Goal: Task Accomplishment & Management: Manage account settings

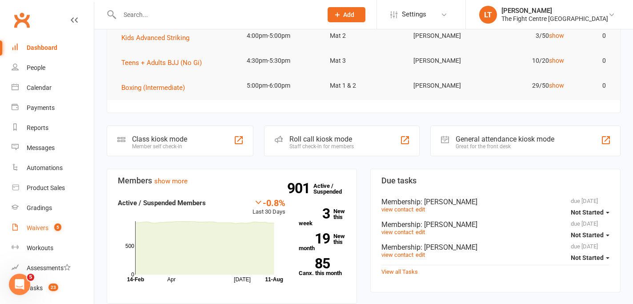
scroll to position [118, 0]
click at [40, 227] on div "Waivers" at bounding box center [38, 227] width 22 height 7
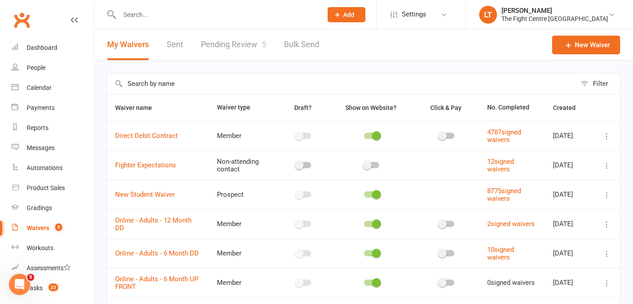
click at [250, 51] on link "Pending Review 5" at bounding box center [233, 44] width 65 height 31
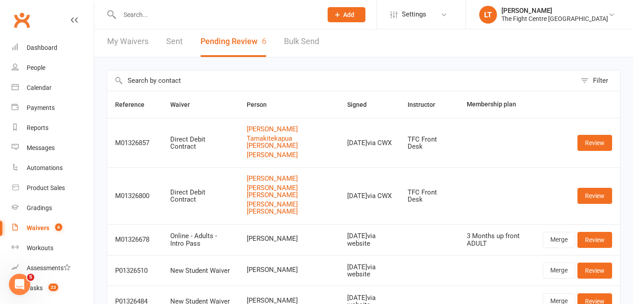
scroll to position [85, 0]
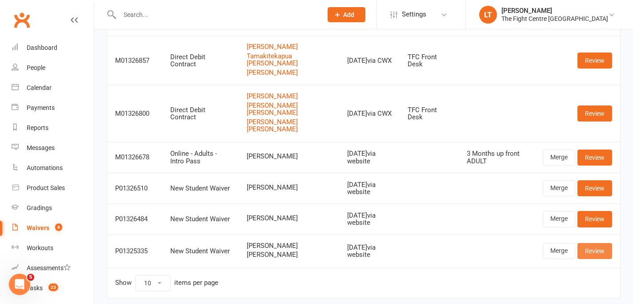
click at [596, 243] on link "Review" at bounding box center [594, 251] width 35 height 16
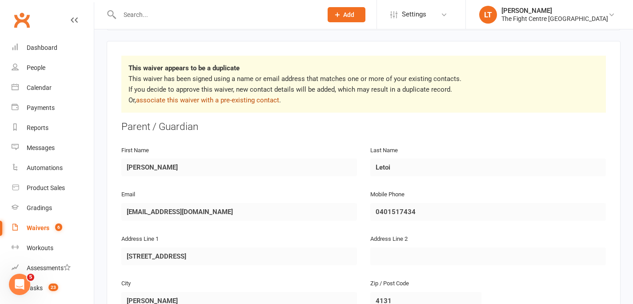
scroll to position [102, 0]
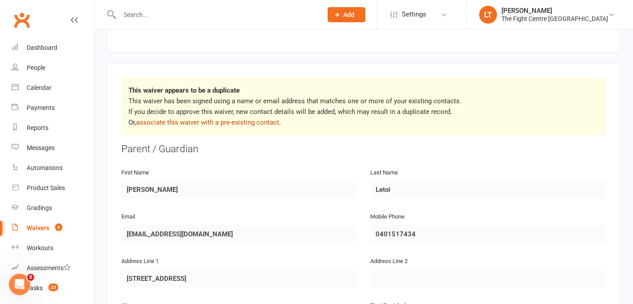
click at [219, 120] on link "associate this waiver with a pre-existing contact" at bounding box center [207, 122] width 143 height 8
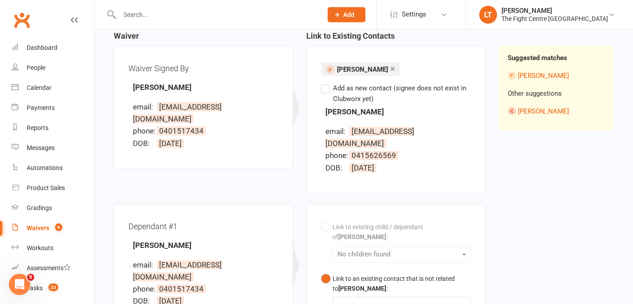
scroll to position [95, 0]
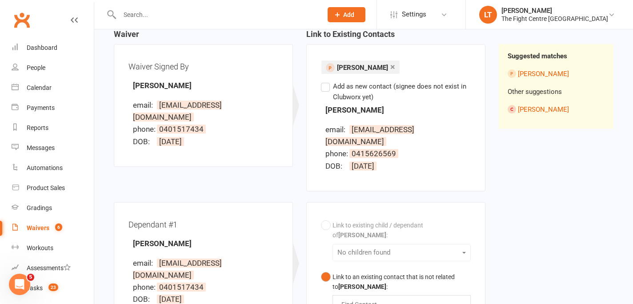
click at [282, 186] on div "Waiver Waiver Signed By [PERSON_NAME] email: [EMAIL_ADDRESS][DOMAIN_NAME] phone…" at bounding box center [299, 116] width 385 height 172
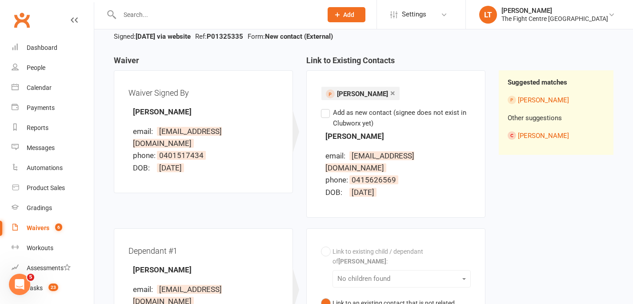
scroll to position [55, 0]
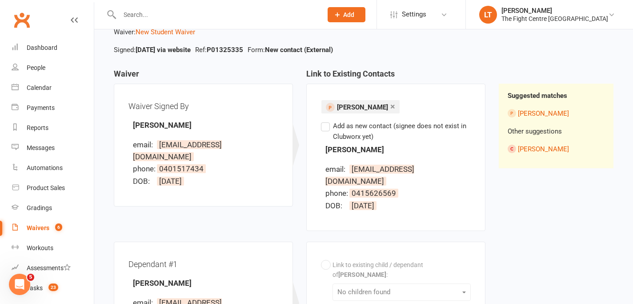
click at [240, 241] on div "Dependant #1 [PERSON_NAME] email: [EMAIL_ADDRESS][DOMAIN_NAME] phone: [PHONE_NU…" at bounding box center [203, 302] width 179 height 123
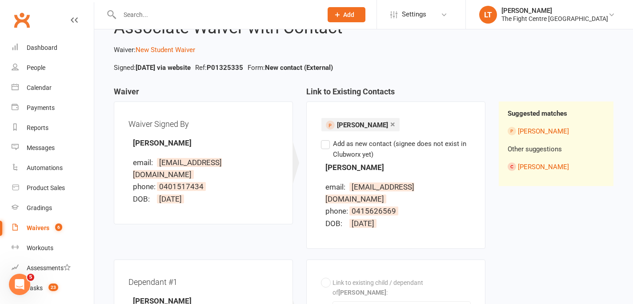
scroll to position [36, 0]
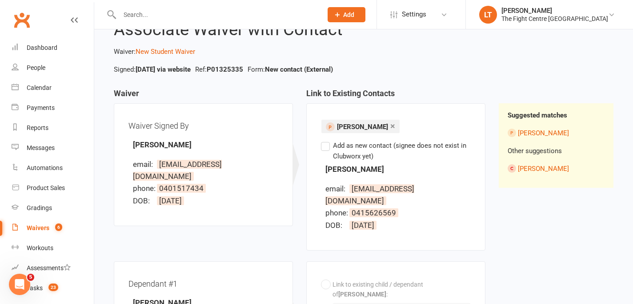
click at [240, 241] on div "Waiver Waiver Signed By [PERSON_NAME] email: [EMAIL_ADDRESS][DOMAIN_NAME] phone…" at bounding box center [299, 175] width 385 height 172
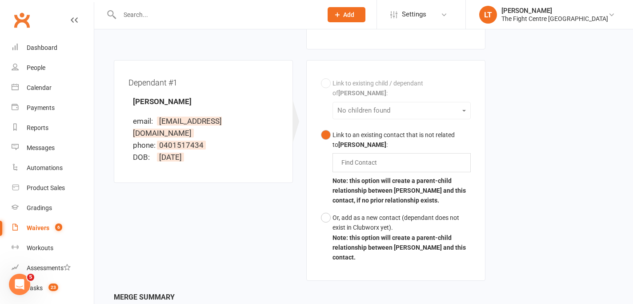
scroll to position [294, 0]
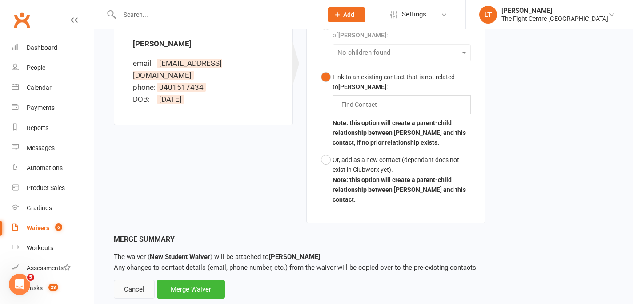
click at [116, 280] on div "Cancel" at bounding box center [134, 289] width 41 height 19
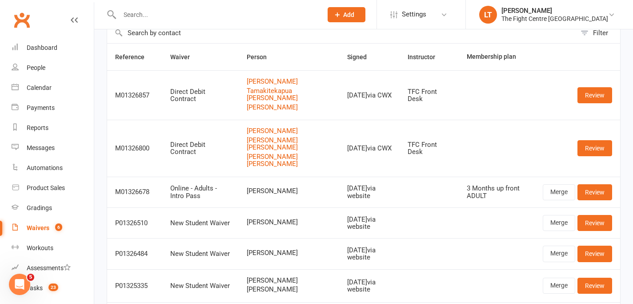
scroll to position [103, 0]
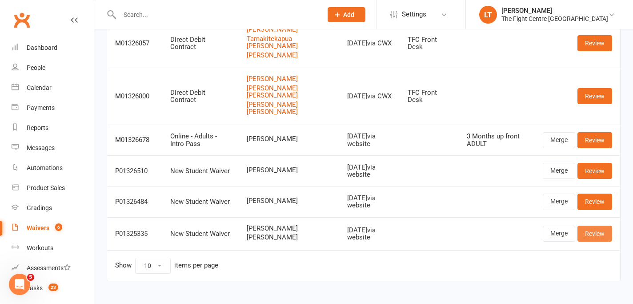
click at [604, 225] on link "Review" at bounding box center [594, 233] width 35 height 16
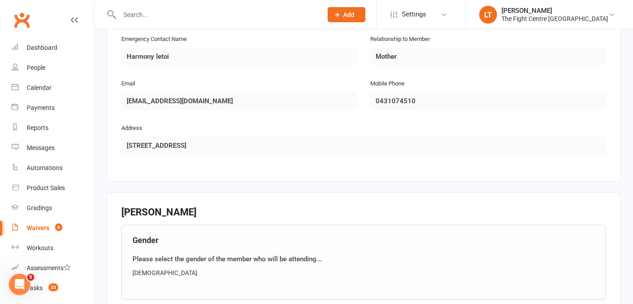
scroll to position [1030, 0]
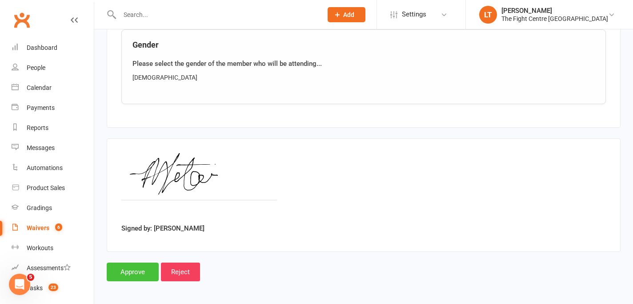
click at [123, 266] on input "Approve" at bounding box center [133, 271] width 52 height 19
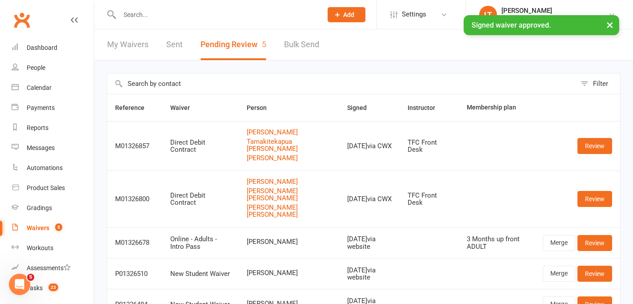
click at [607, 27] on button "×" at bounding box center [610, 24] width 16 height 19
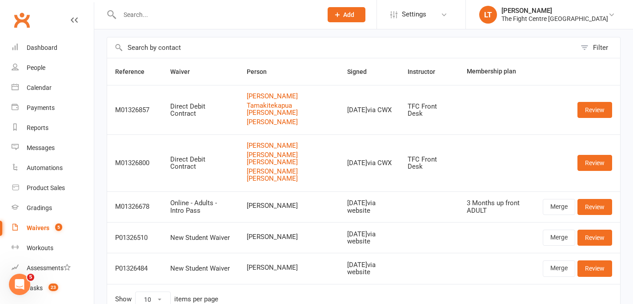
scroll to position [70, 0]
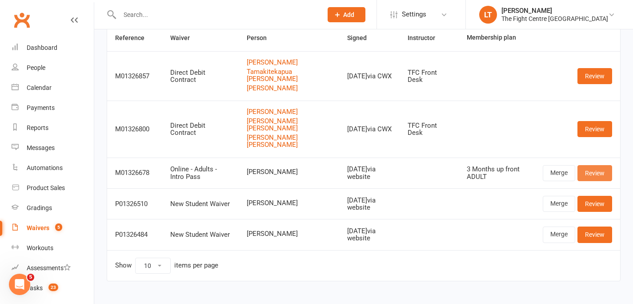
click at [602, 165] on link "Review" at bounding box center [594, 173] width 35 height 16
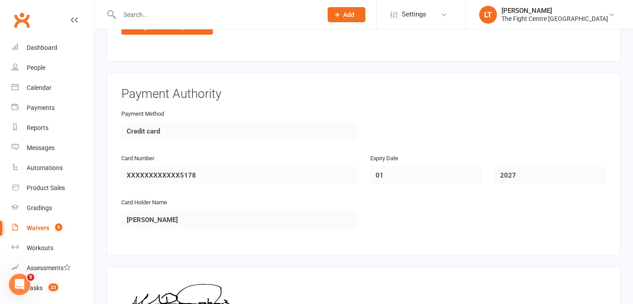
scroll to position [1120, 0]
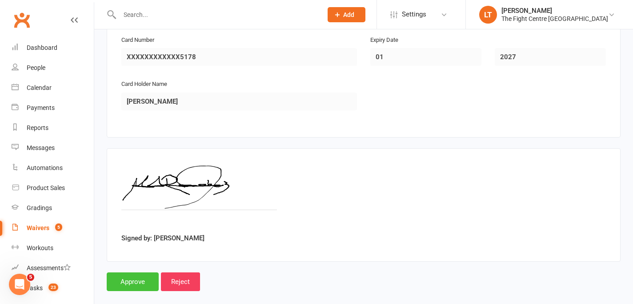
click at [133, 276] on input "Approve" at bounding box center [133, 281] width 52 height 19
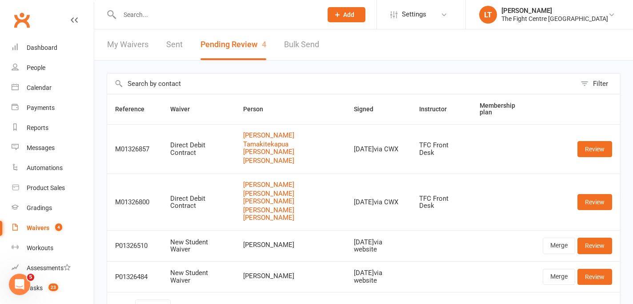
click at [192, 18] on input "text" at bounding box center [216, 14] width 199 height 12
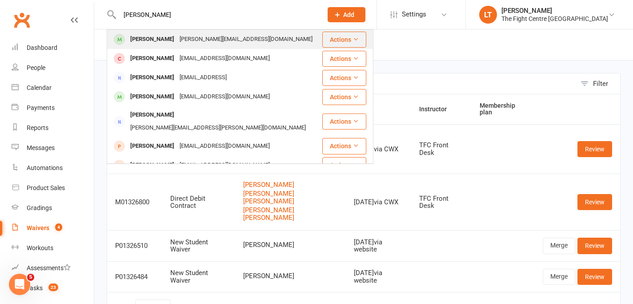
type input "[PERSON_NAME]"
click at [204, 43] on div "[PERSON_NAME][EMAIL_ADDRESS][DOMAIN_NAME]" at bounding box center [246, 39] width 138 height 13
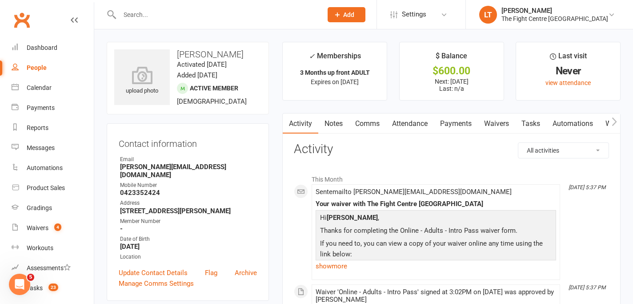
click at [458, 121] on link "Payments" at bounding box center [456, 123] width 44 height 20
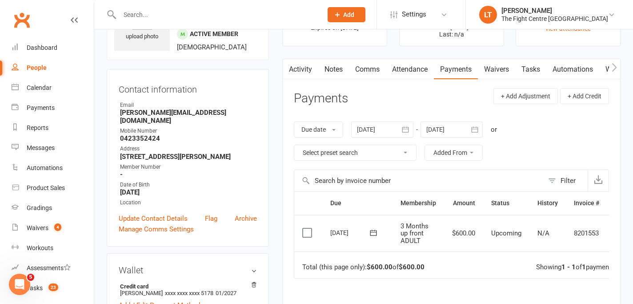
scroll to position [0, 26]
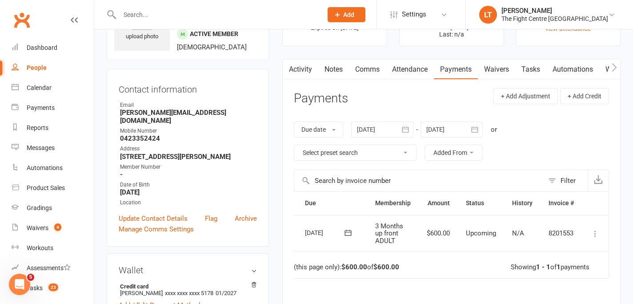
click at [592, 229] on icon at bounding box center [595, 233] width 9 height 9
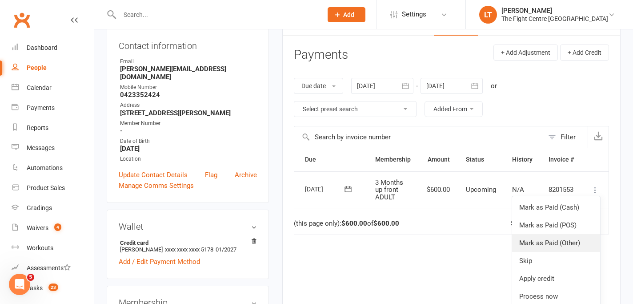
scroll to position [132, 0]
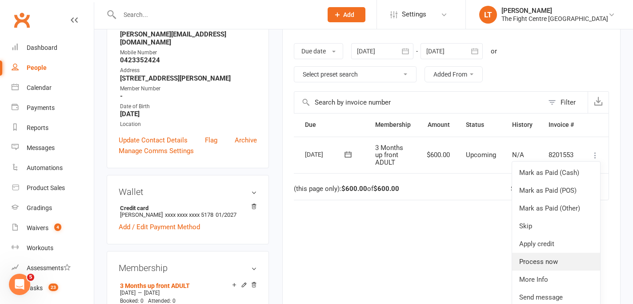
click at [536, 259] on link "Process now" at bounding box center [556, 261] width 88 height 18
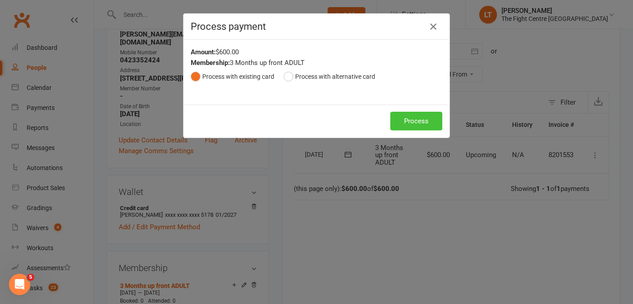
click at [420, 124] on button "Process" at bounding box center [416, 121] width 52 height 19
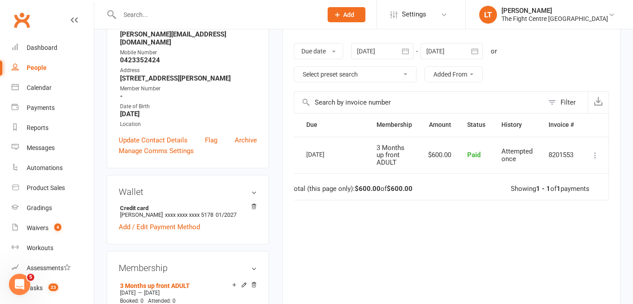
scroll to position [0, 0]
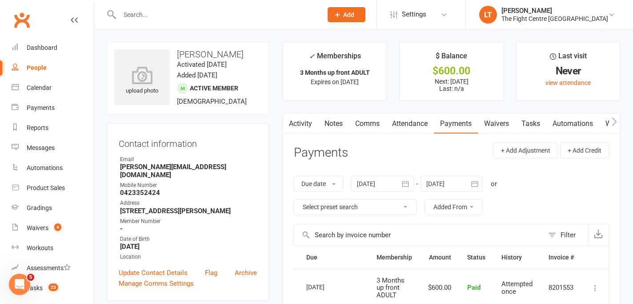
click at [336, 121] on link "Notes" at bounding box center [333, 123] width 31 height 20
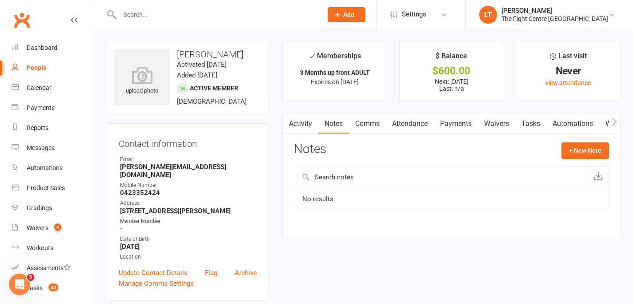
click at [616, 118] on icon "button" at bounding box center [614, 121] width 5 height 9
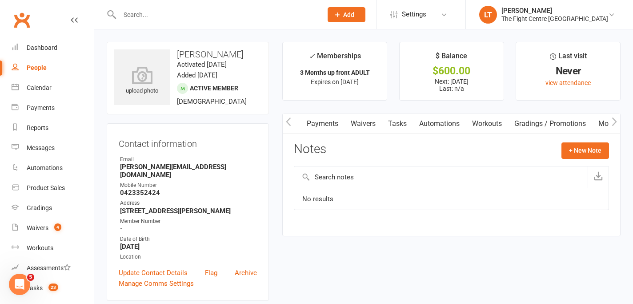
click at [600, 124] on link "Mobile App" at bounding box center [616, 123] width 48 height 20
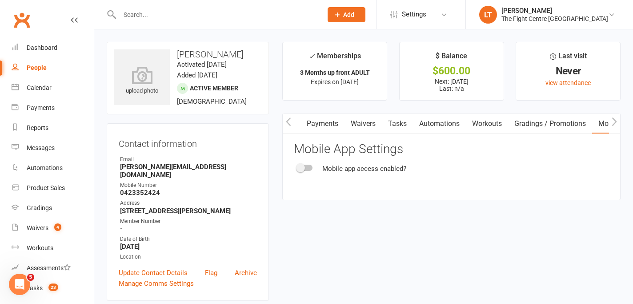
click at [308, 166] on div at bounding box center [304, 167] width 15 height 6
click at [297, 166] on input "checkbox" at bounding box center [297, 166] width 0 height 0
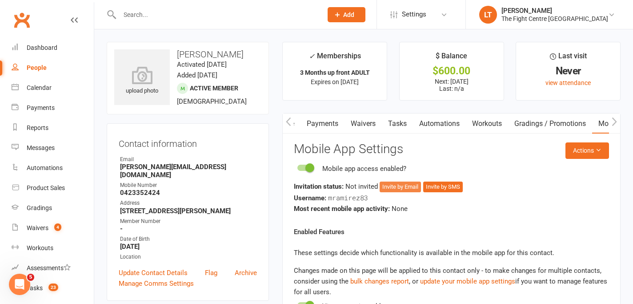
click at [396, 182] on button "Invite by Email" at bounding box center [400, 186] width 41 height 11
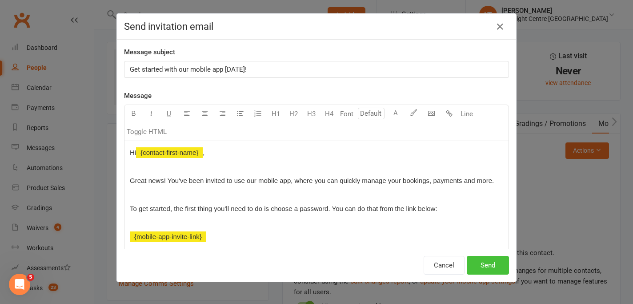
click at [483, 269] on button "Send" at bounding box center [488, 265] width 42 height 19
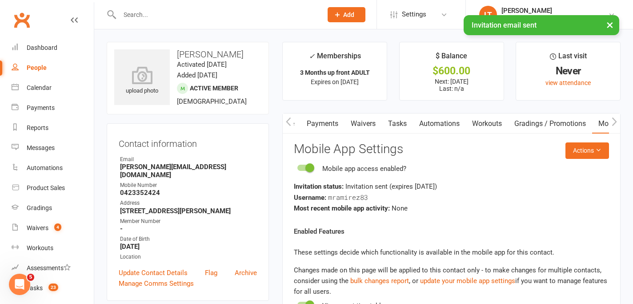
click at [290, 121] on icon "button" at bounding box center [288, 121] width 5 height 9
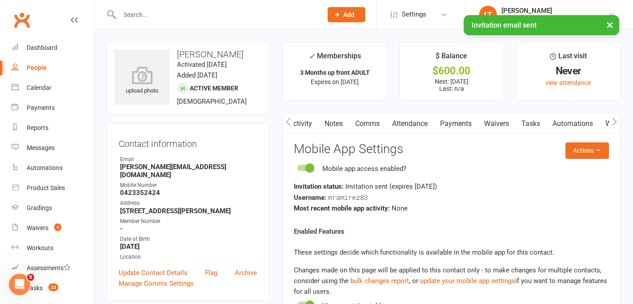
scroll to position [0, 0]
click at [336, 123] on link "Notes" at bounding box center [333, 123] width 31 height 20
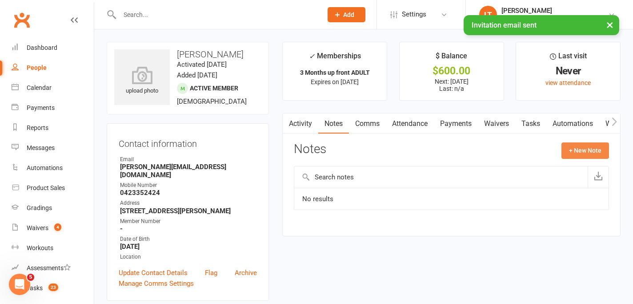
click at [586, 146] on button "+ New Note" at bounding box center [585, 150] width 48 height 16
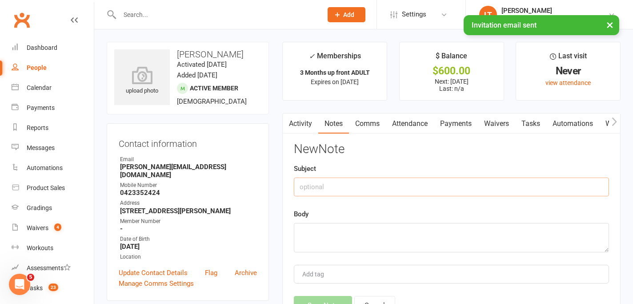
click at [373, 177] on input "text" at bounding box center [451, 186] width 315 height 19
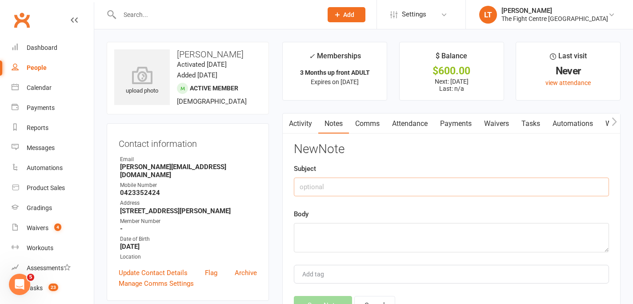
click at [362, 119] on link "Comms" at bounding box center [367, 123] width 37 height 20
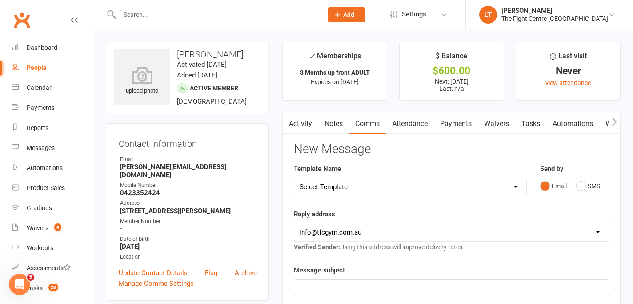
click at [576, 185] on div "Email SMS" at bounding box center [574, 185] width 69 height 17
click at [578, 187] on button "SMS" at bounding box center [588, 185] width 24 height 17
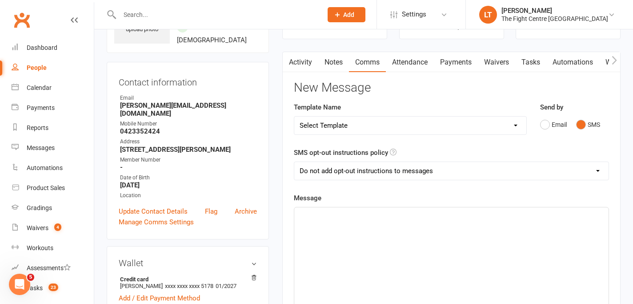
scroll to position [64, 0]
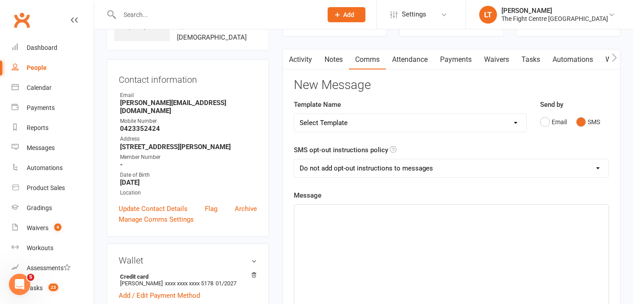
click at [344, 238] on div "﻿" at bounding box center [451, 270] width 314 height 133
